Goal: Information Seeking & Learning: Learn about a topic

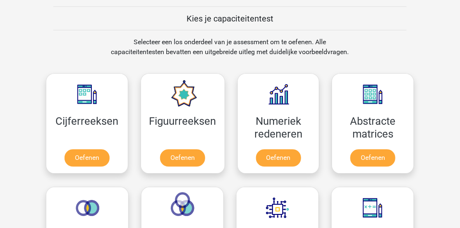
scroll to position [287, 0]
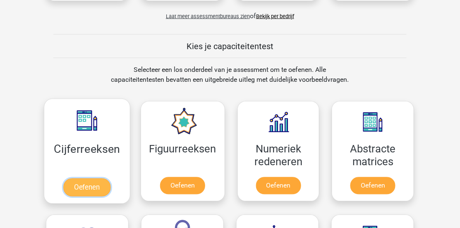
click at [84, 185] on link "Oefenen" at bounding box center [86, 188] width 47 height 18
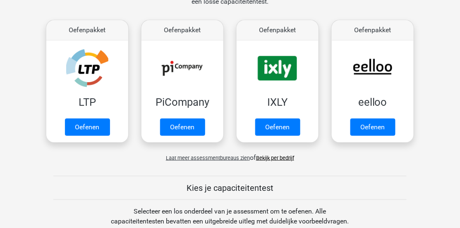
scroll to position [154, 0]
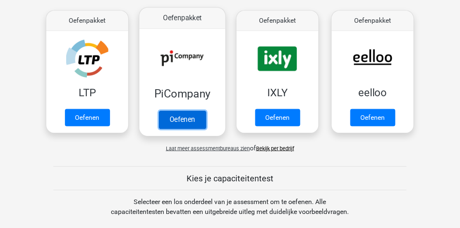
click at [182, 111] on link "Oefenen" at bounding box center [182, 120] width 47 height 18
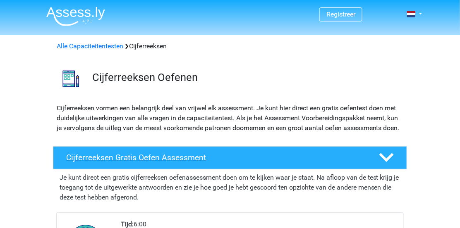
click at [137, 163] on h4 "Cijferreeksen Gratis Oefen Assessment" at bounding box center [216, 158] width 300 height 10
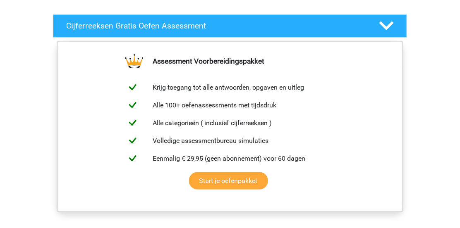
scroll to position [143, 0]
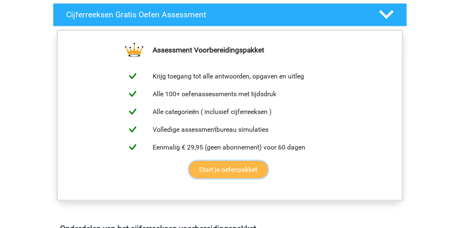
click at [227, 179] on link "Start je oefenpakket" at bounding box center [228, 169] width 79 height 17
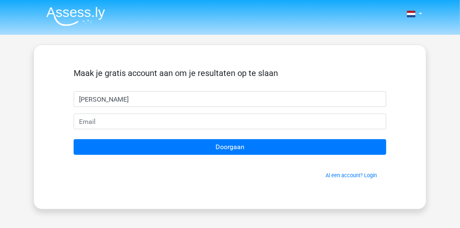
type input "[PERSON_NAME]"
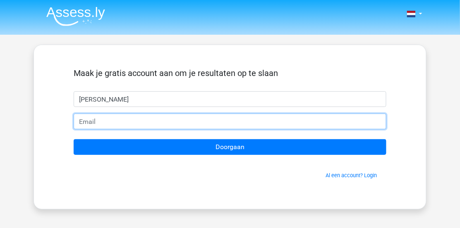
click at [78, 121] on input "email" at bounding box center [230, 122] width 313 height 16
type input "martinmos@ziggo.nl"
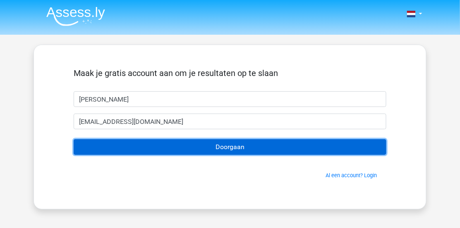
click at [230, 149] on input "Doorgaan" at bounding box center [230, 147] width 313 height 16
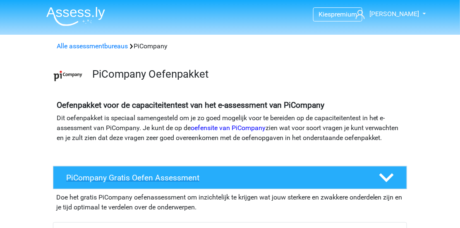
click at [129, 183] on h4 "PiCompany Gratis Oefen Assessment" at bounding box center [216, 178] width 300 height 10
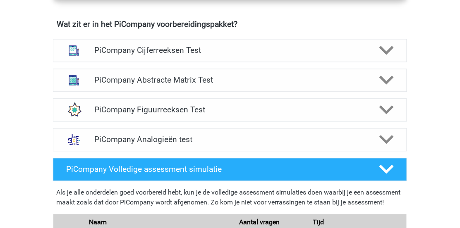
scroll to position [391, 0]
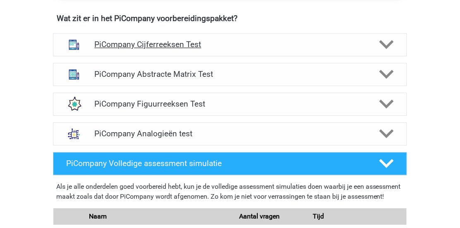
click at [163, 49] on h4 "PiCompany Cijferreeksen Test" at bounding box center [229, 45] width 271 height 10
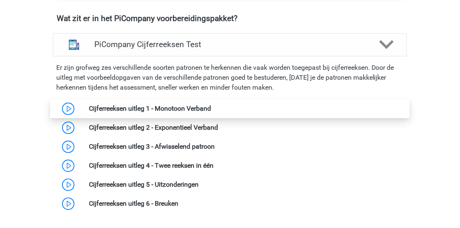
click at [211, 113] on link at bounding box center [211, 109] width 0 height 8
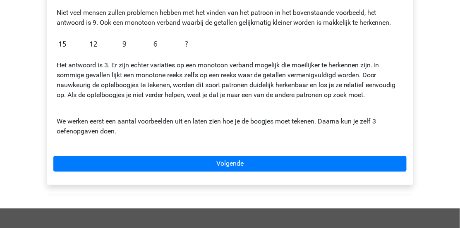
scroll to position [232, 0]
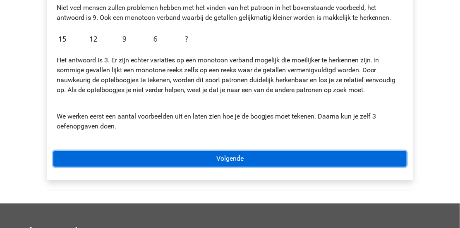
click at [231, 159] on link "Volgende" at bounding box center [229, 159] width 353 height 16
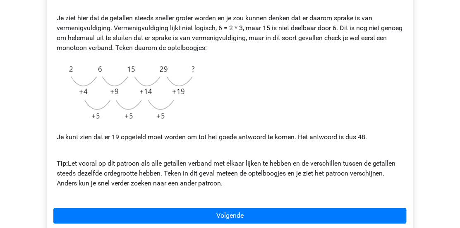
scroll to position [182, 0]
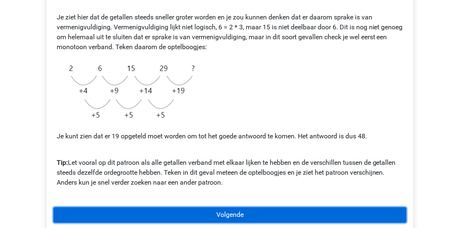
click at [235, 212] on link "Volgende" at bounding box center [229, 216] width 353 height 16
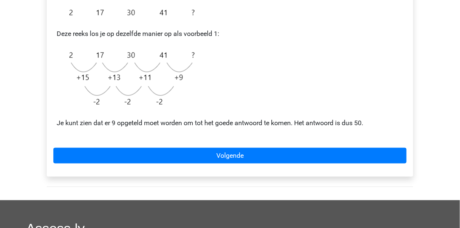
scroll to position [199, 0]
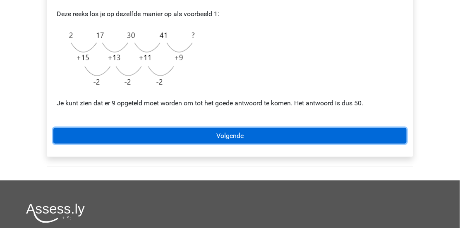
click at [237, 134] on link "Volgende" at bounding box center [229, 136] width 353 height 16
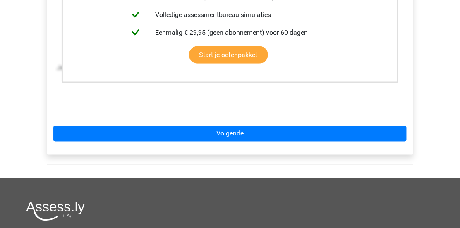
scroll to position [270, 0]
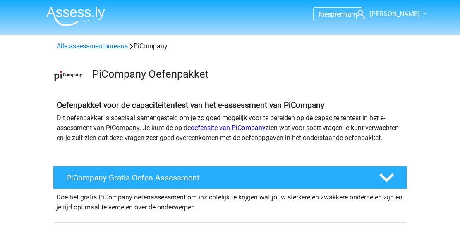
scroll to position [391, 0]
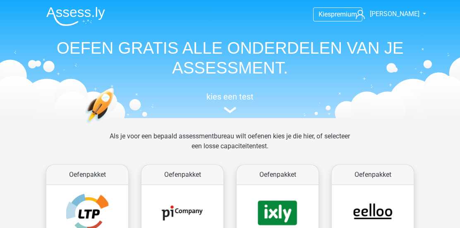
scroll to position [154, 0]
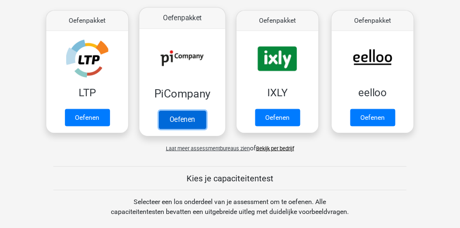
click at [184, 121] on link "Oefenen" at bounding box center [182, 120] width 47 height 18
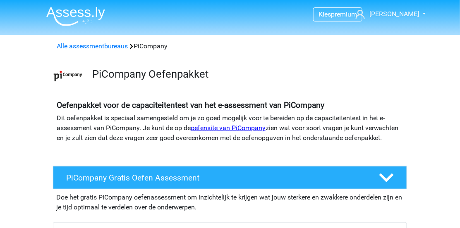
click at [216, 127] on link "oefensite van PiCompany" at bounding box center [228, 128] width 75 height 8
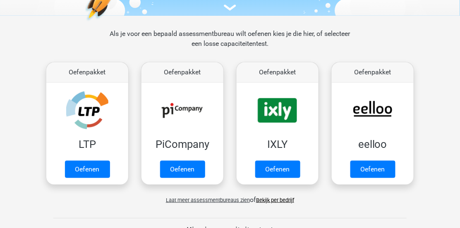
scroll to position [116, 0]
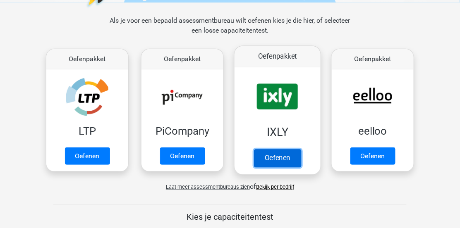
click at [278, 158] on link "Oefenen" at bounding box center [277, 158] width 47 height 18
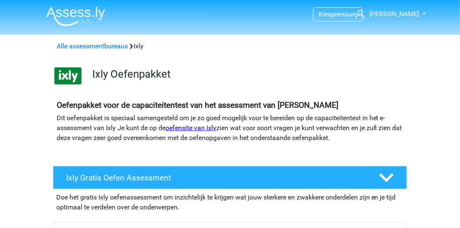
click at [187, 128] on link "oefensite van Ixly" at bounding box center [191, 128] width 51 height 8
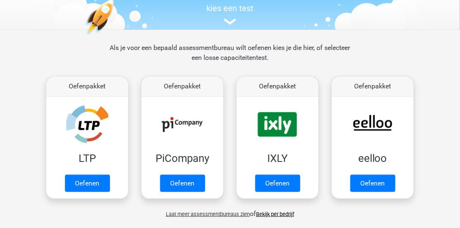
scroll to position [99, 0]
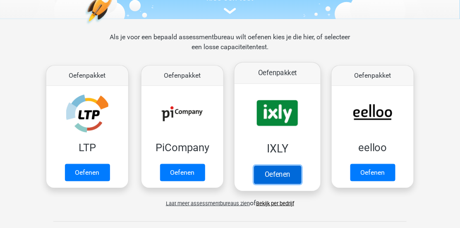
click at [283, 173] on link "Oefenen" at bounding box center [277, 175] width 47 height 18
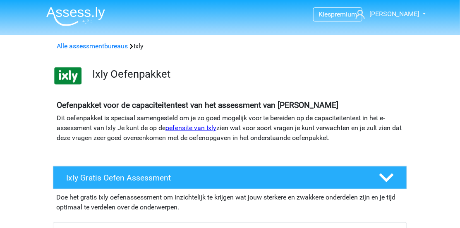
click at [192, 127] on link "oefensite van Ixly" at bounding box center [191, 128] width 51 height 8
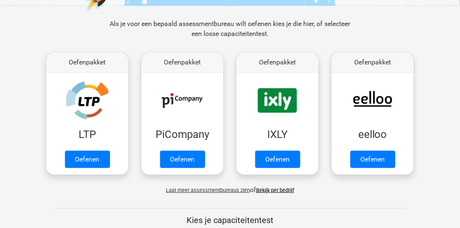
scroll to position [116, 0]
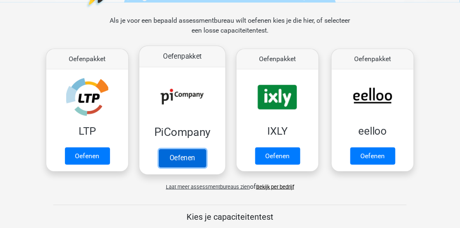
click at [190, 157] on link "Oefenen" at bounding box center [182, 158] width 47 height 18
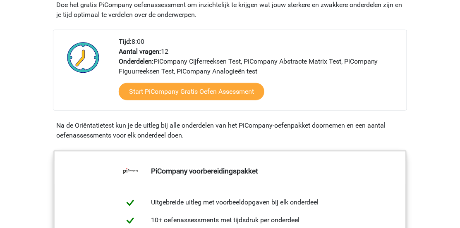
scroll to position [204, 0]
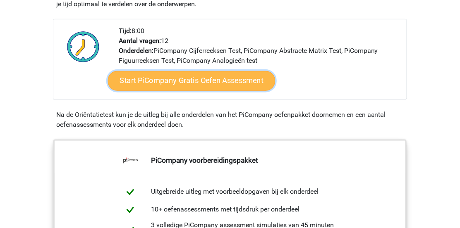
click at [181, 89] on link "Start PiCompany Gratis Oefen Assessment" at bounding box center [192, 81] width 168 height 20
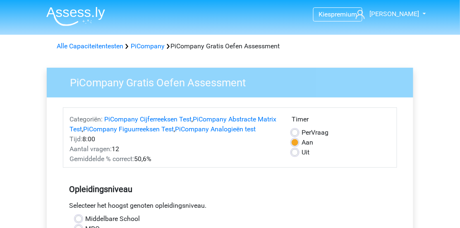
click at [302, 153] on label "Uit" at bounding box center [306, 153] width 8 height 10
click at [296, 153] on input "Uit" at bounding box center [295, 152] width 7 height 8
radio input "true"
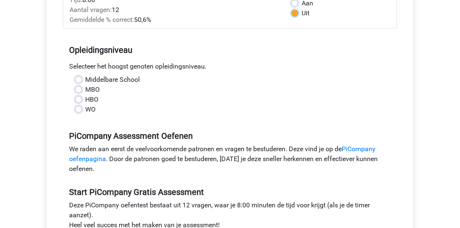
scroll to position [149, 0]
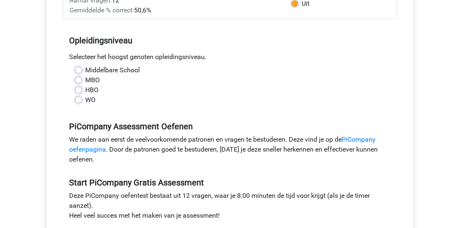
click at [85, 95] on label "HBO" at bounding box center [91, 90] width 13 height 10
click at [77, 94] on input "HBO" at bounding box center [78, 89] width 7 height 8
radio input "true"
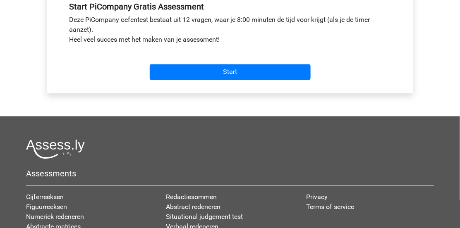
scroll to position [336, 0]
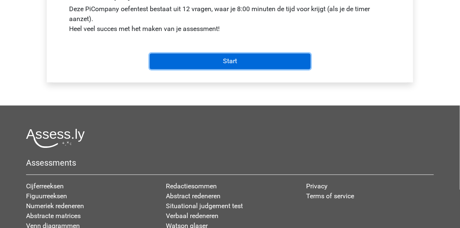
click at [234, 69] on input "Start" at bounding box center [230, 62] width 161 height 16
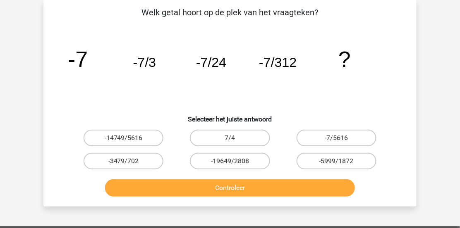
scroll to position [50, 0]
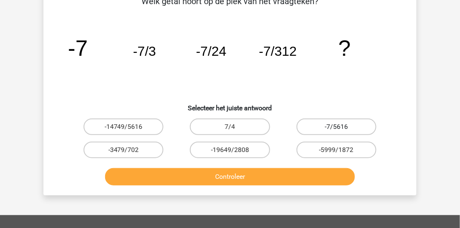
click at [333, 128] on label "-7/5616" at bounding box center [337, 127] width 80 height 17
click at [336, 128] on input "-7/5616" at bounding box center [338, 129] width 5 height 5
radio input "true"
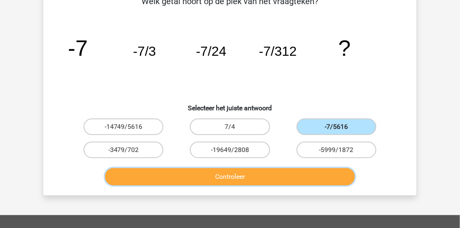
click at [223, 177] on button "Controleer" at bounding box center [230, 176] width 250 height 17
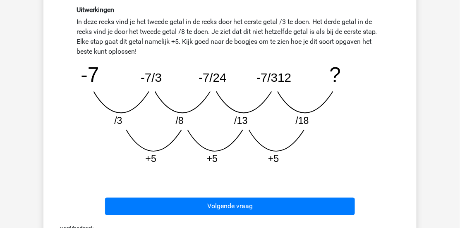
scroll to position [232, 0]
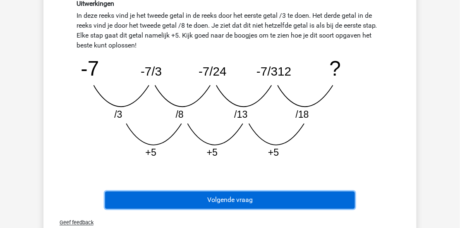
click at [225, 201] on button "Volgende vraag" at bounding box center [230, 200] width 250 height 17
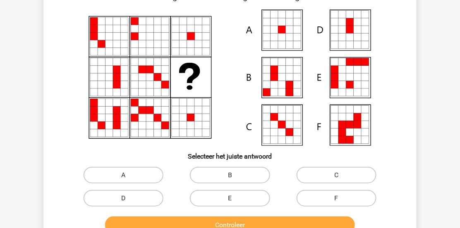
scroll to position [38, 0]
